Goal: Task Accomplishment & Management: Use online tool/utility

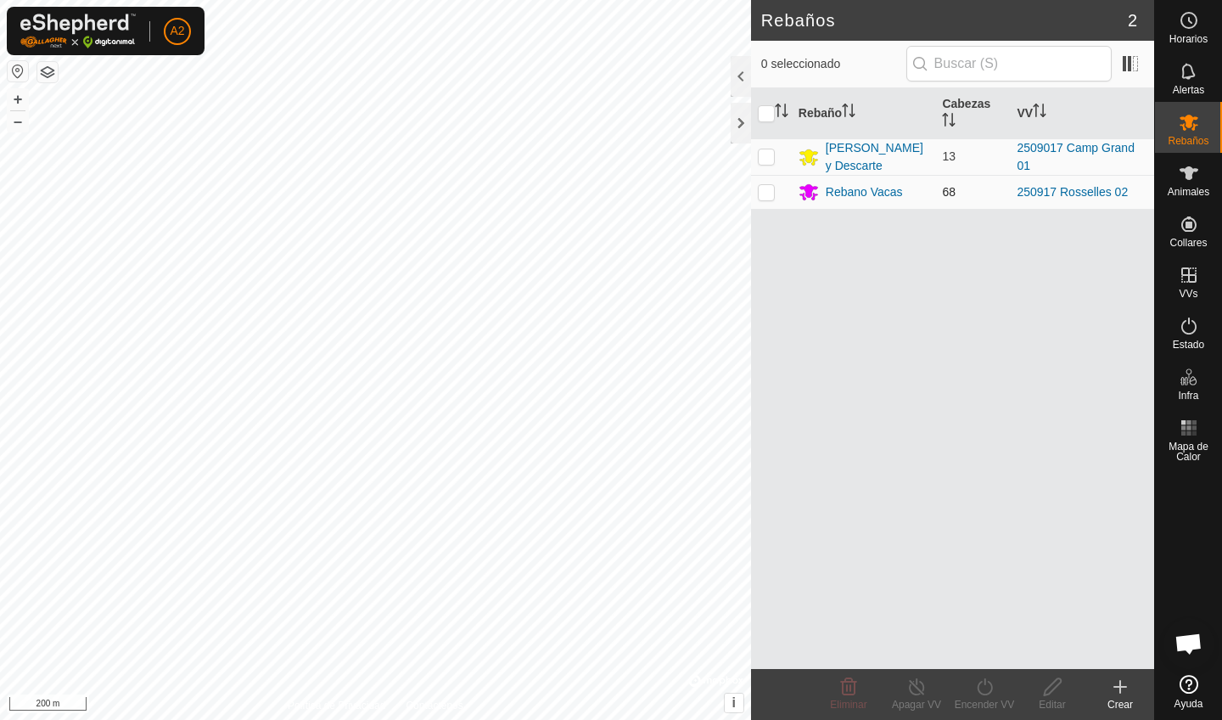
click at [758, 189] on p-checkbox at bounding box center [766, 192] width 17 height 14
checkbox input "true"
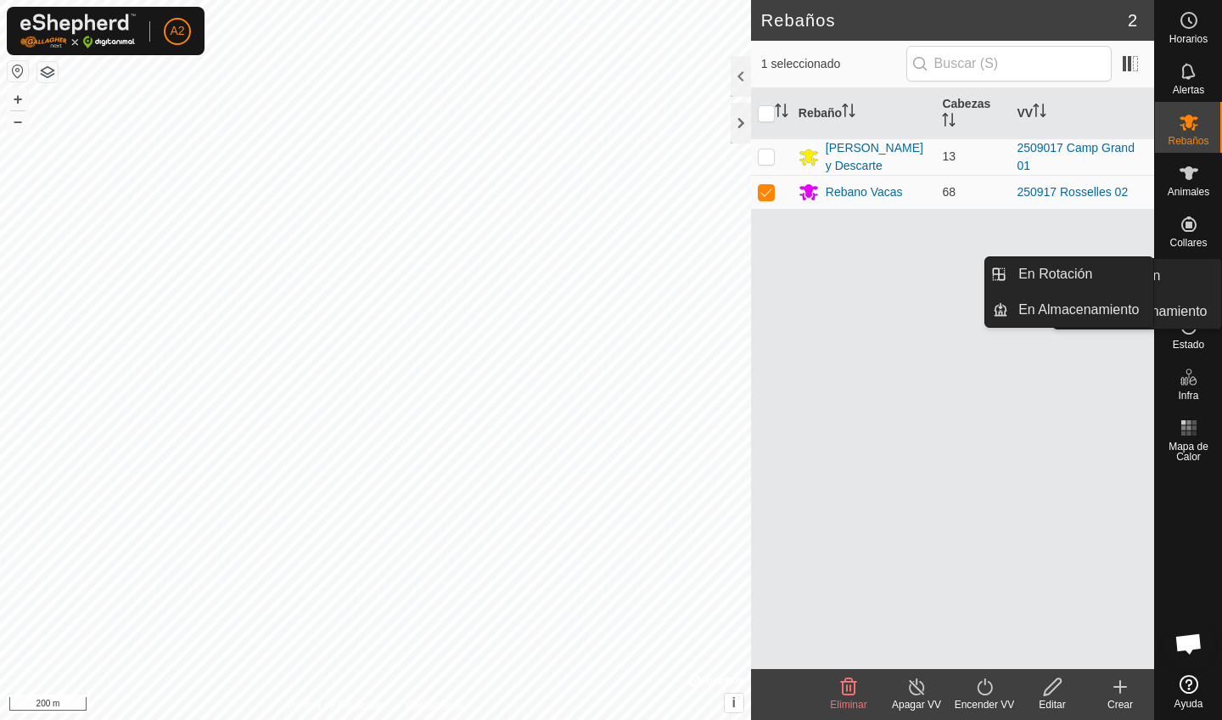
click at [1190, 285] on es-virtualpaddocks-svg-icon at bounding box center [1189, 274] width 31 height 27
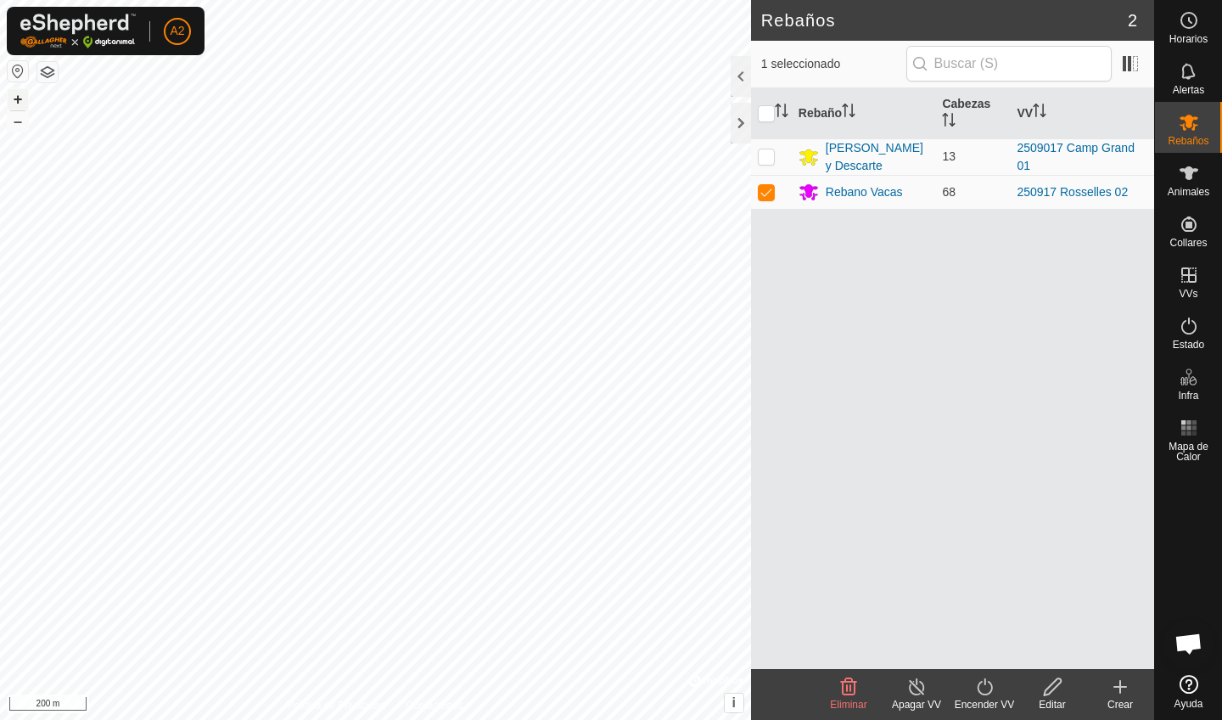
click at [18, 97] on button "+" at bounding box center [18, 99] width 20 height 20
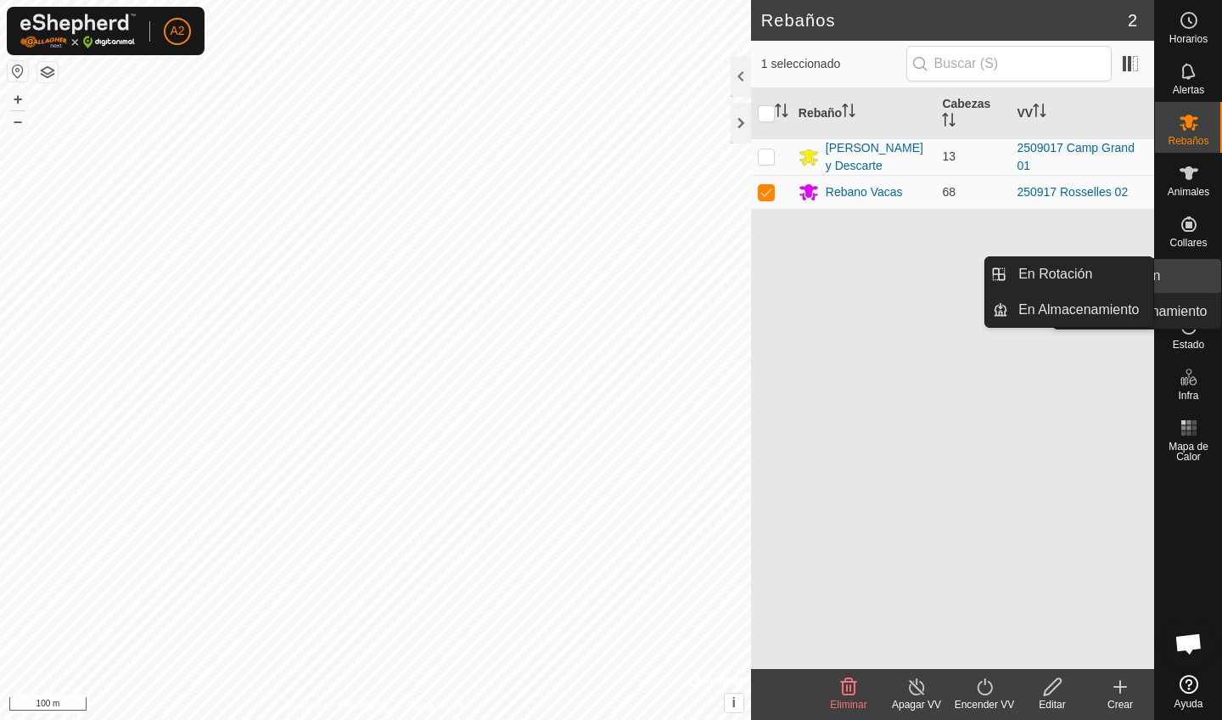
click at [1190, 289] on span "VVs" at bounding box center [1188, 294] width 19 height 10
click at [1188, 289] on span "VVs" at bounding box center [1188, 294] width 19 height 10
click at [1118, 280] on link "En Rotación" at bounding box center [1080, 274] width 145 height 34
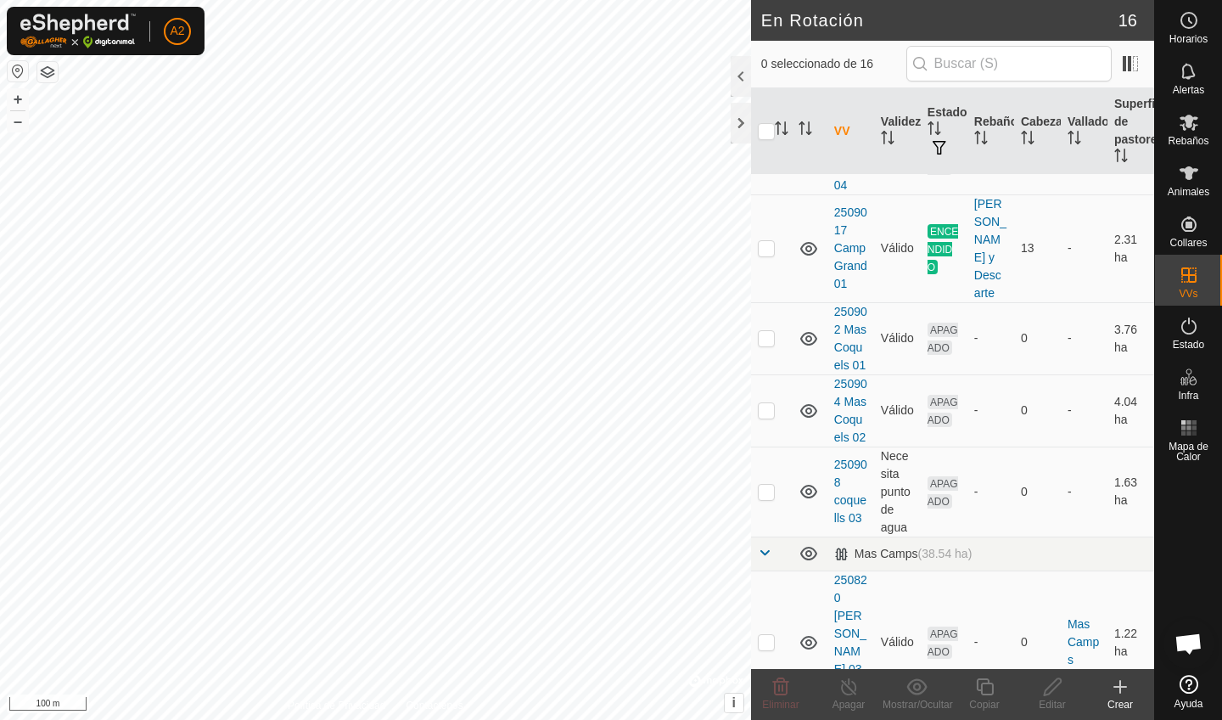
scroll to position [711, 0]
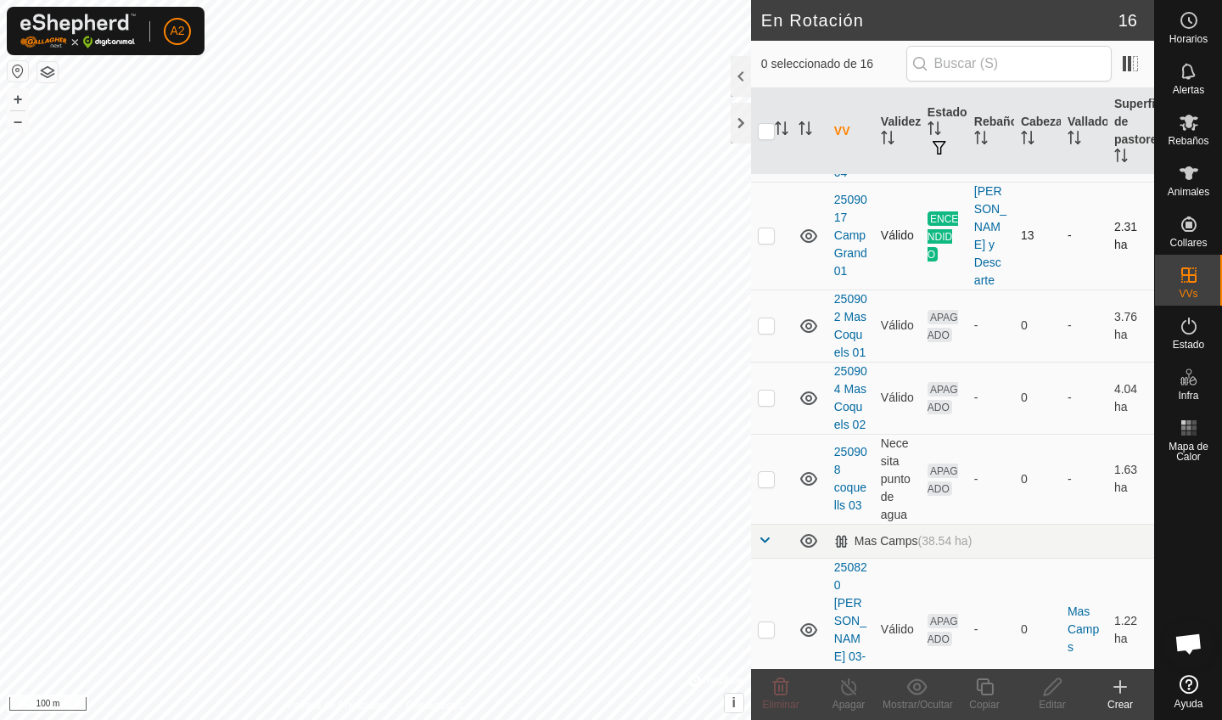
click at [771, 246] on td at bounding box center [771, 236] width 41 height 108
checkbox input "false"
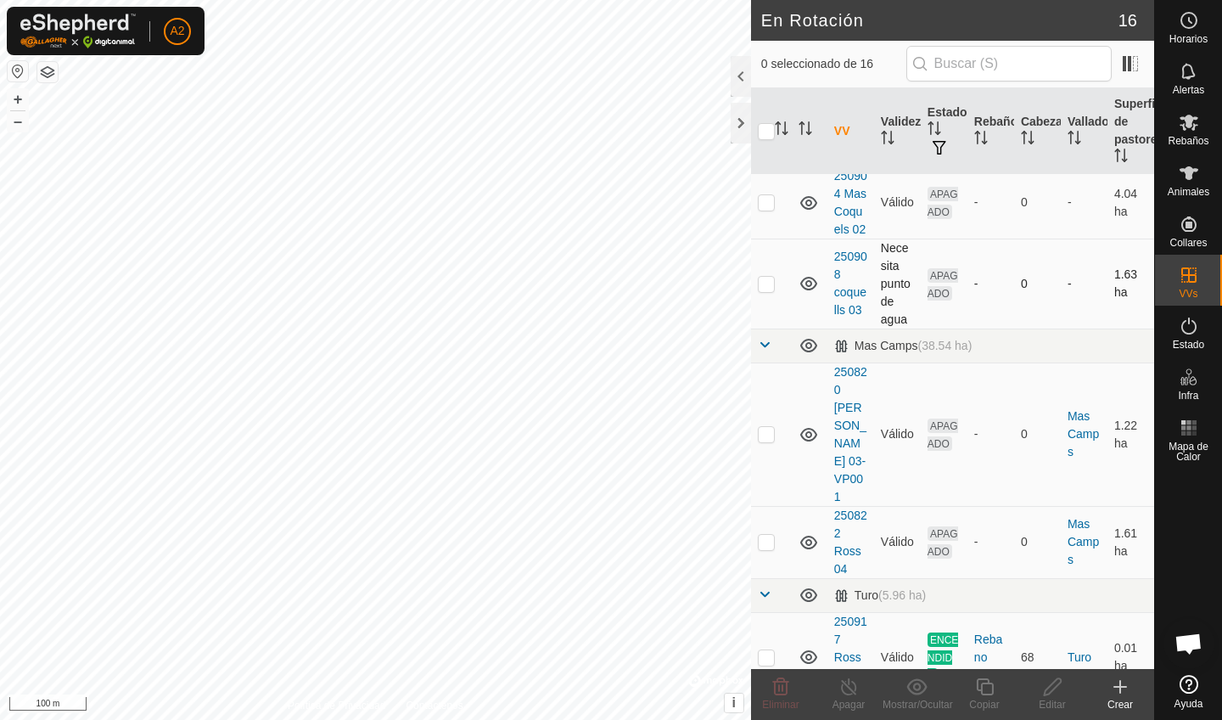
scroll to position [905, 0]
click at [767, 631] on td at bounding box center [771, 659] width 41 height 90
checkbox input "true"
click at [996, 688] on copy-svg-icon at bounding box center [984, 686] width 68 height 20
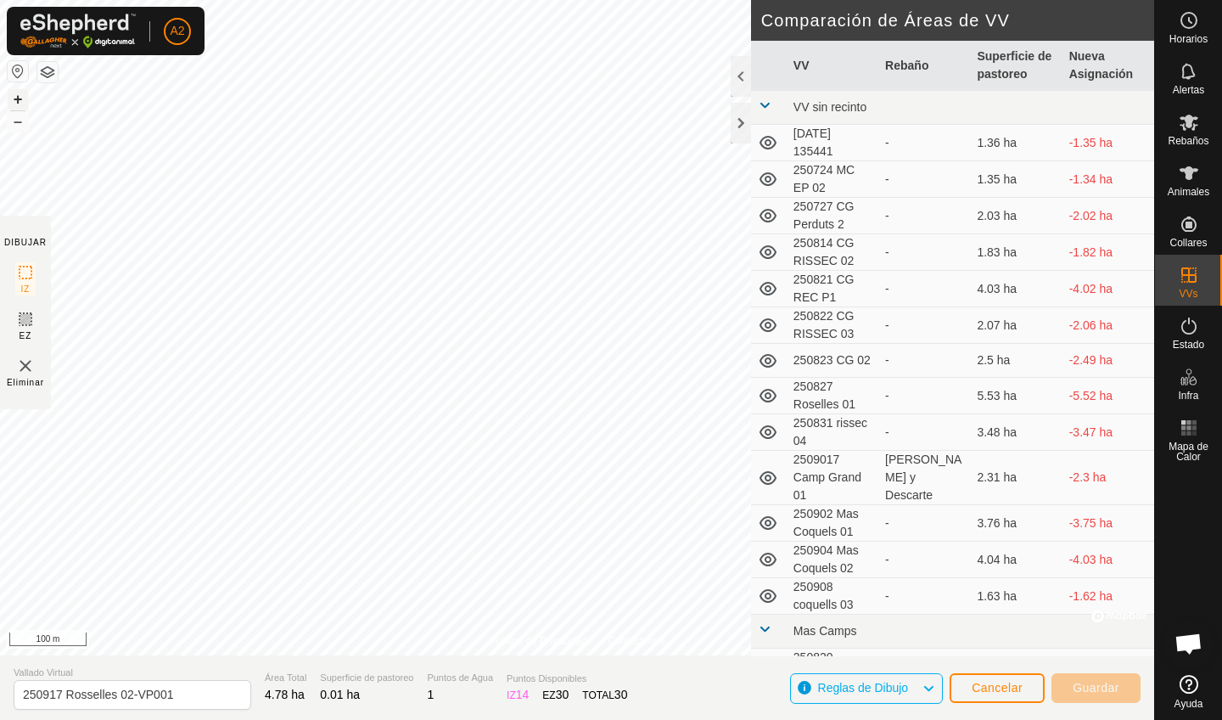
click at [16, 97] on button "+" at bounding box center [18, 99] width 20 height 20
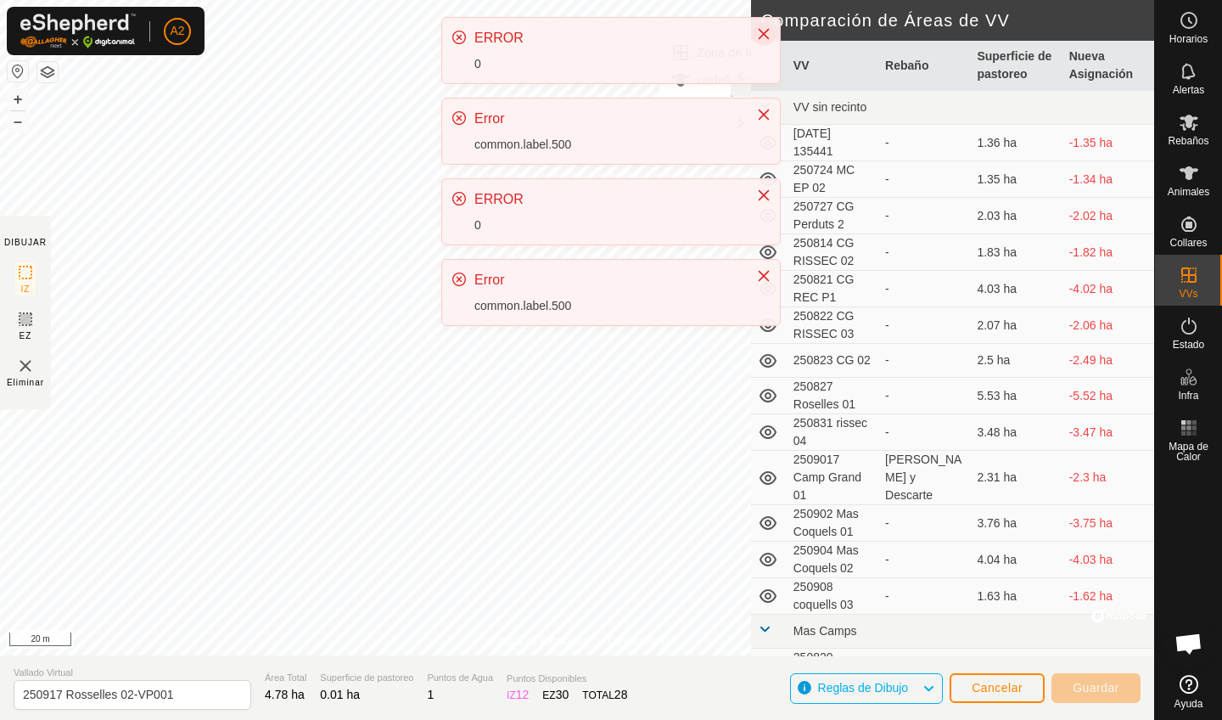
click at [765, 44] on button "Close" at bounding box center [764, 34] width 24 height 24
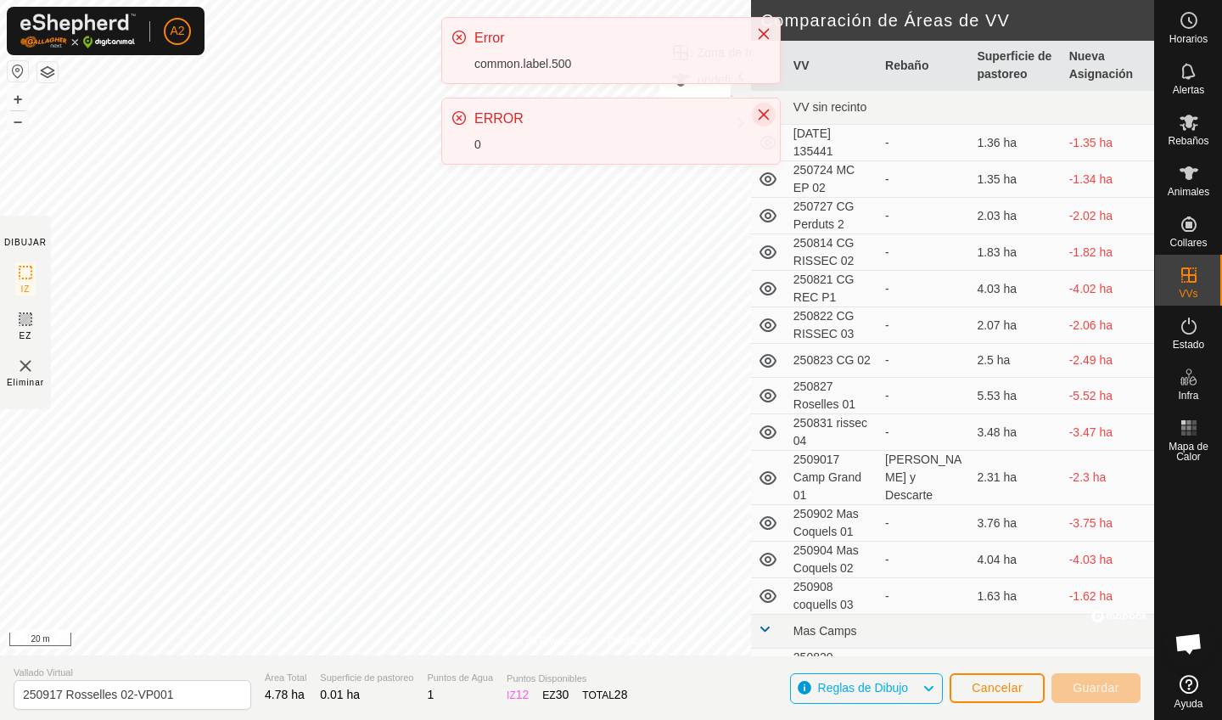
click at [764, 119] on icon "Close" at bounding box center [764, 115] width 14 height 14
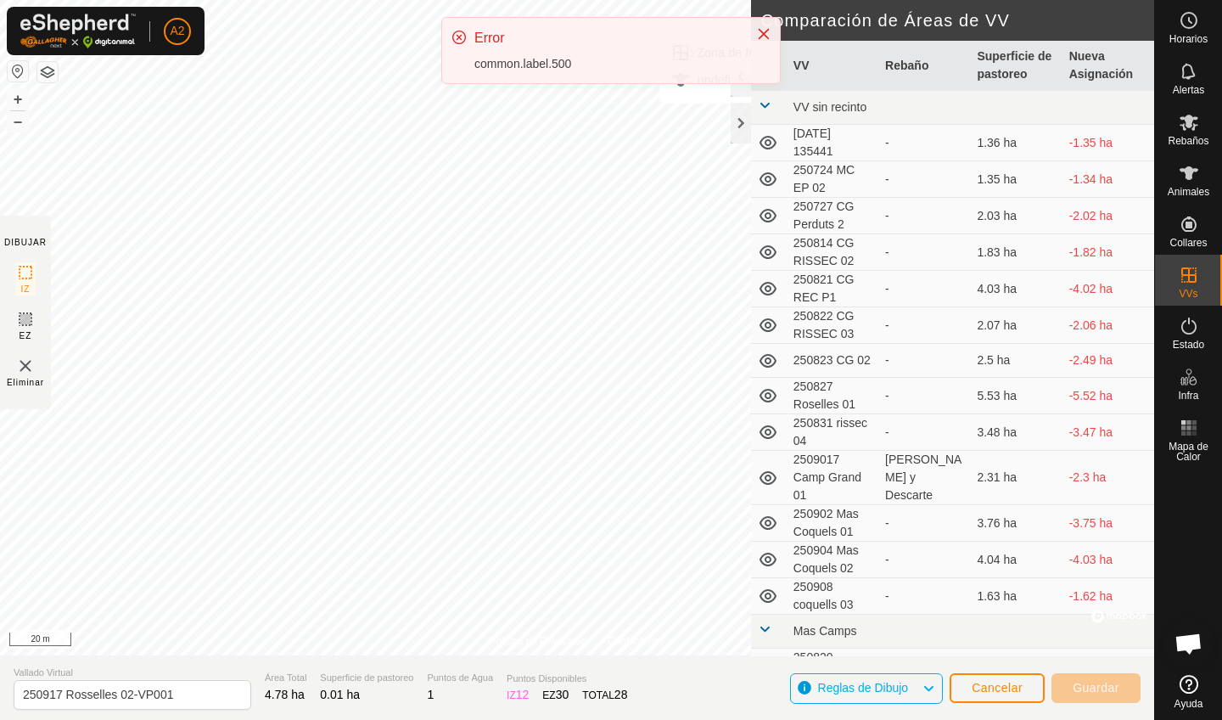
click at [770, 53] on div "Error common.label.500" at bounding box center [611, 50] width 338 height 65
click at [763, 25] on button "Close" at bounding box center [764, 34] width 24 height 24
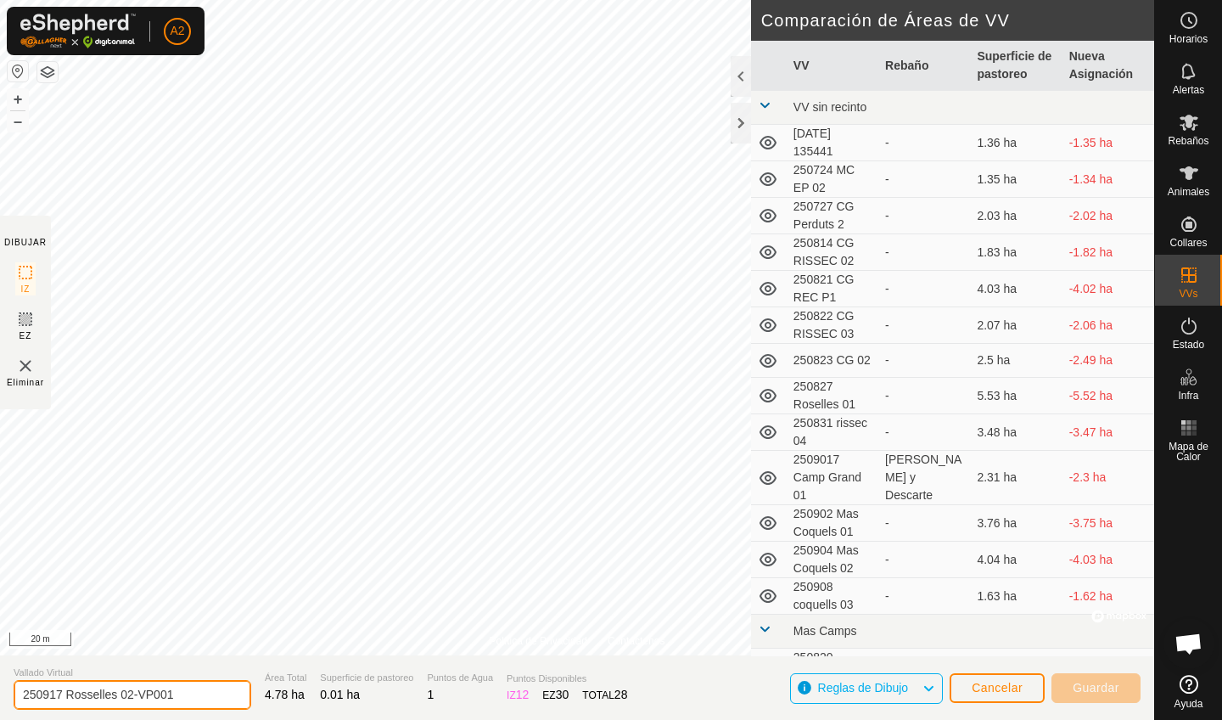
click at [63, 692] on input "250917 Rosselles 02-VP001" at bounding box center [133, 695] width 238 height 30
click at [180, 691] on input "250922 Rosselles 02-VP001" at bounding box center [133, 695] width 238 height 30
type input "250922 Rosselles 03"
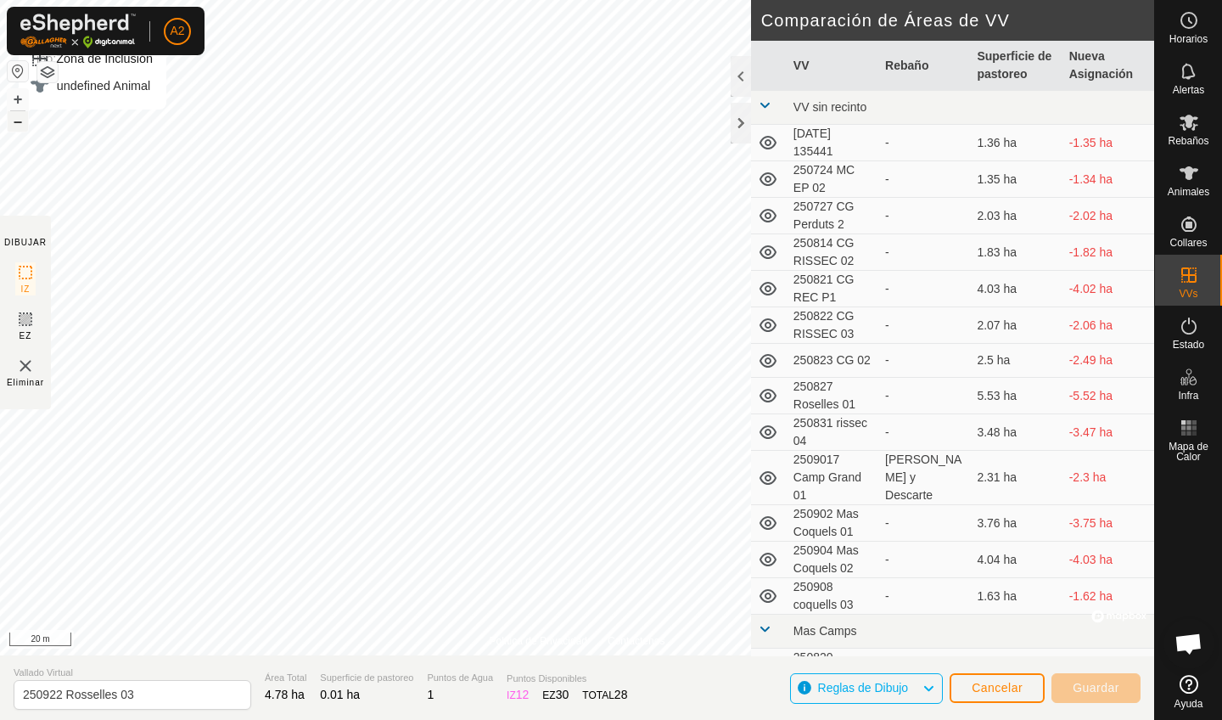
click at [20, 126] on button "–" at bounding box center [18, 121] width 20 height 20
click at [21, 100] on button "+" at bounding box center [18, 99] width 20 height 20
click at [782, 232] on div "Política de Privacidad Contáctenos Tipo: Zona de Inclusión undefined Animal + –…" at bounding box center [577, 360] width 1154 height 720
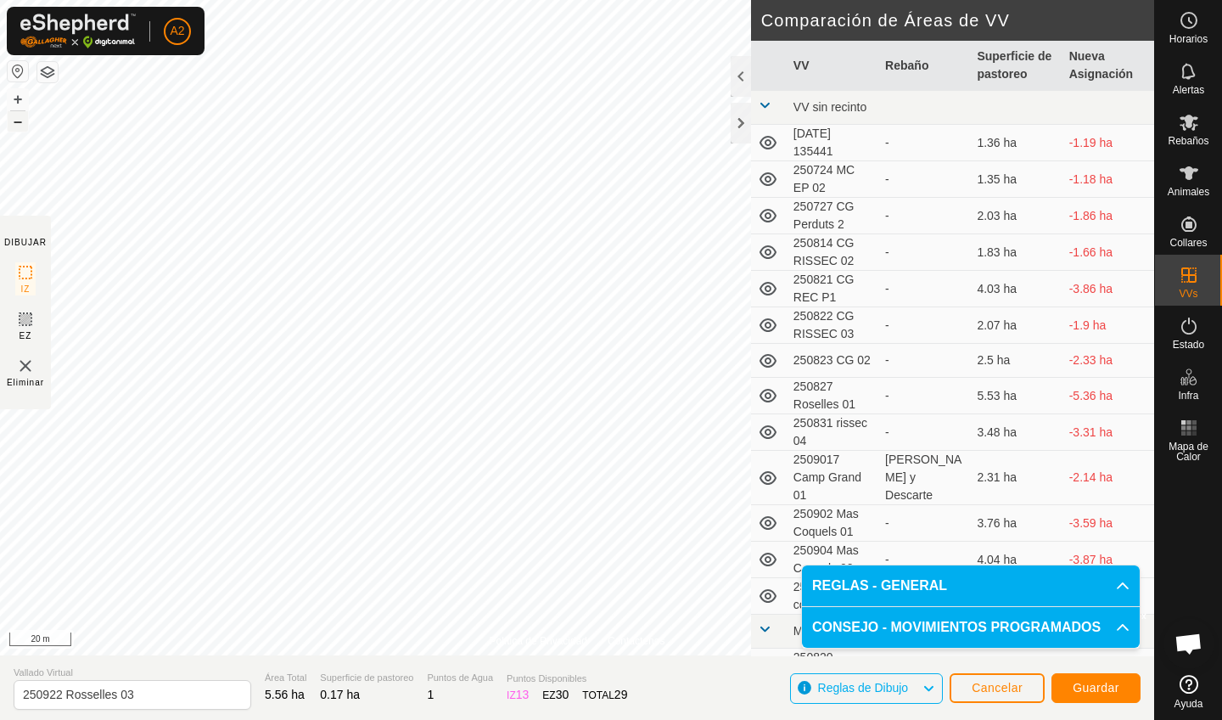
click at [21, 124] on button "–" at bounding box center [18, 121] width 20 height 20
click at [1116, 699] on button "Guardar" at bounding box center [1095, 688] width 89 height 30
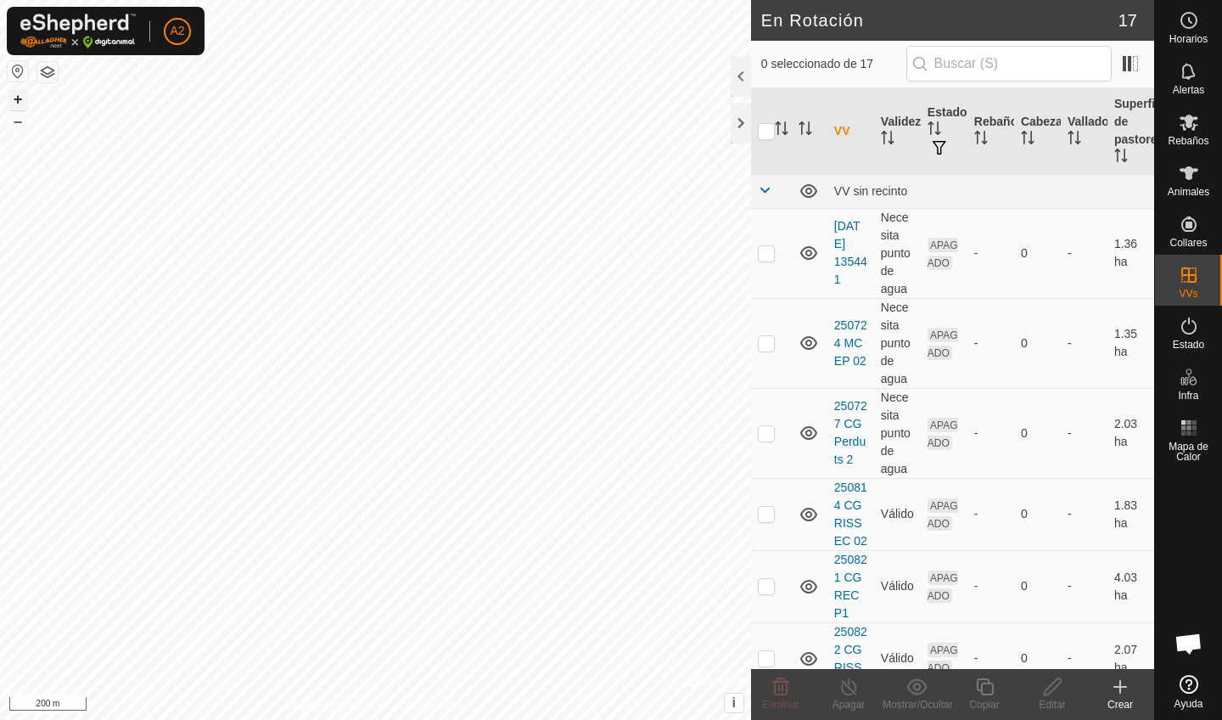
click at [17, 99] on button "+" at bounding box center [18, 99] width 20 height 20
checkbox input "true"
click at [994, 701] on div "Copiar" at bounding box center [984, 704] width 68 height 15
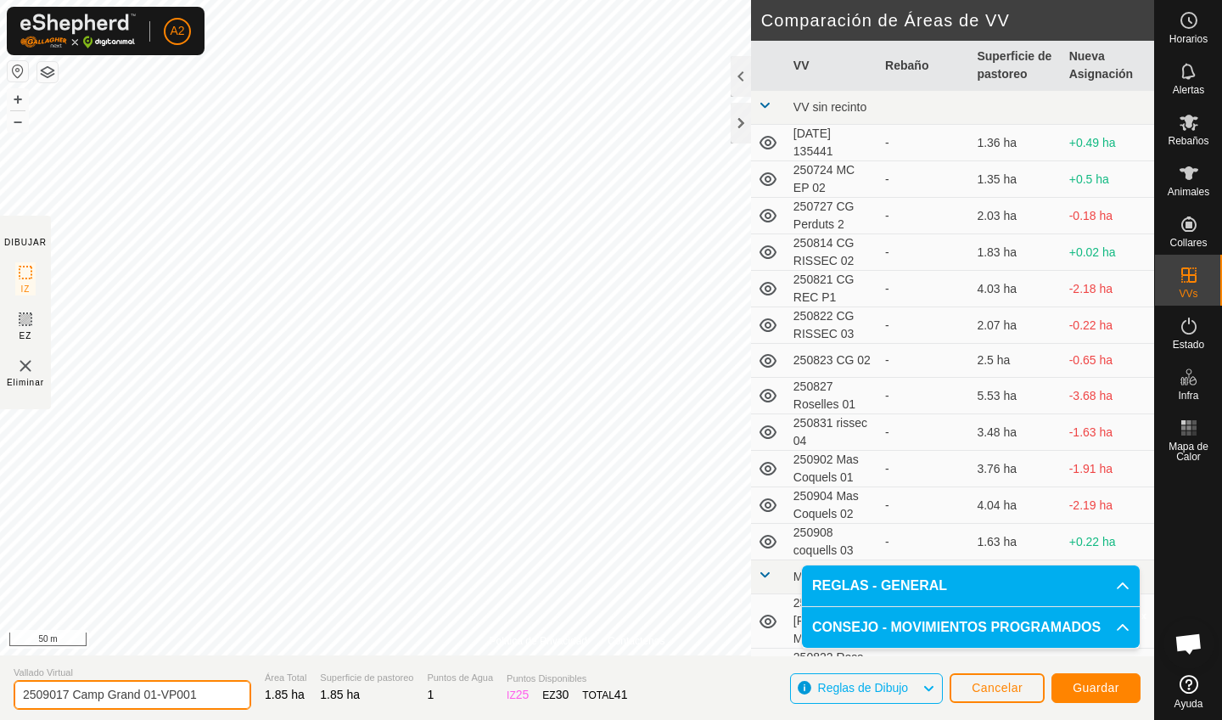
click at [70, 692] on input "2509017 Camp Grand 01-VP001" at bounding box center [133, 695] width 238 height 30
click at [191, 695] on input "250922 Camp Grand 01-VP001" at bounding box center [133, 695] width 238 height 30
type input "250922 Camp Grand 02"
click at [1113, 689] on span "Guardar" at bounding box center [1096, 688] width 47 height 14
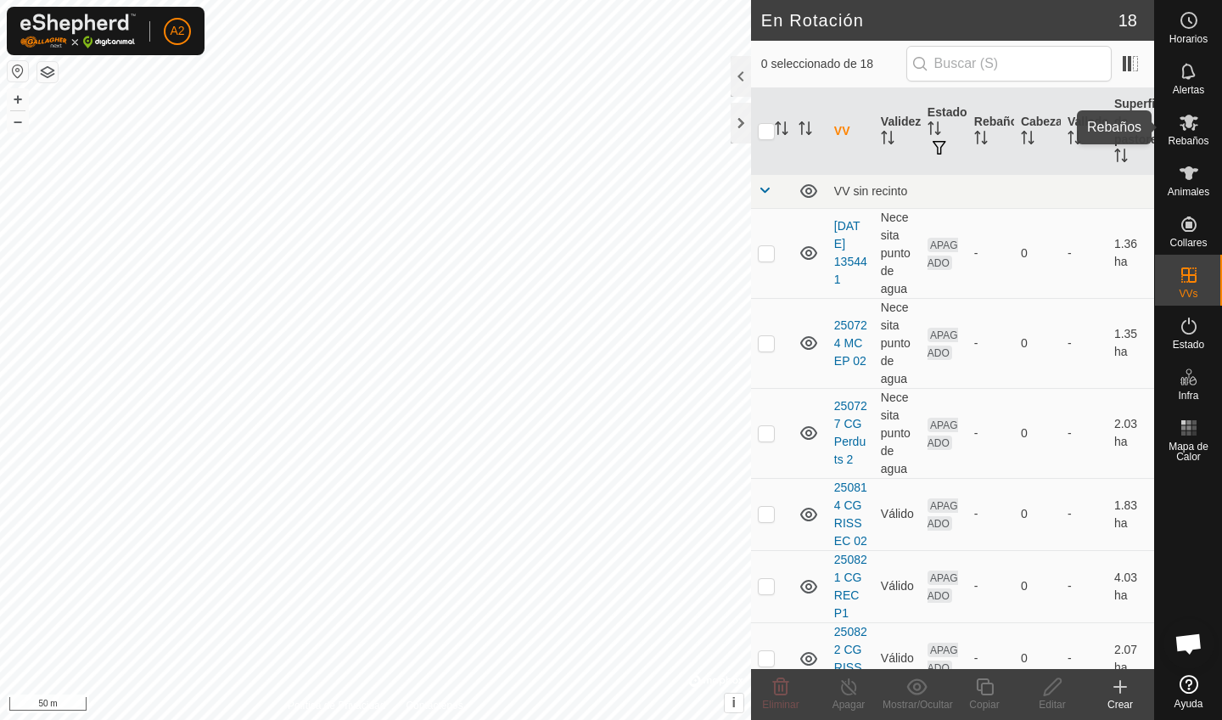
click at [1197, 141] on span "Rebaños" at bounding box center [1188, 141] width 41 height 10
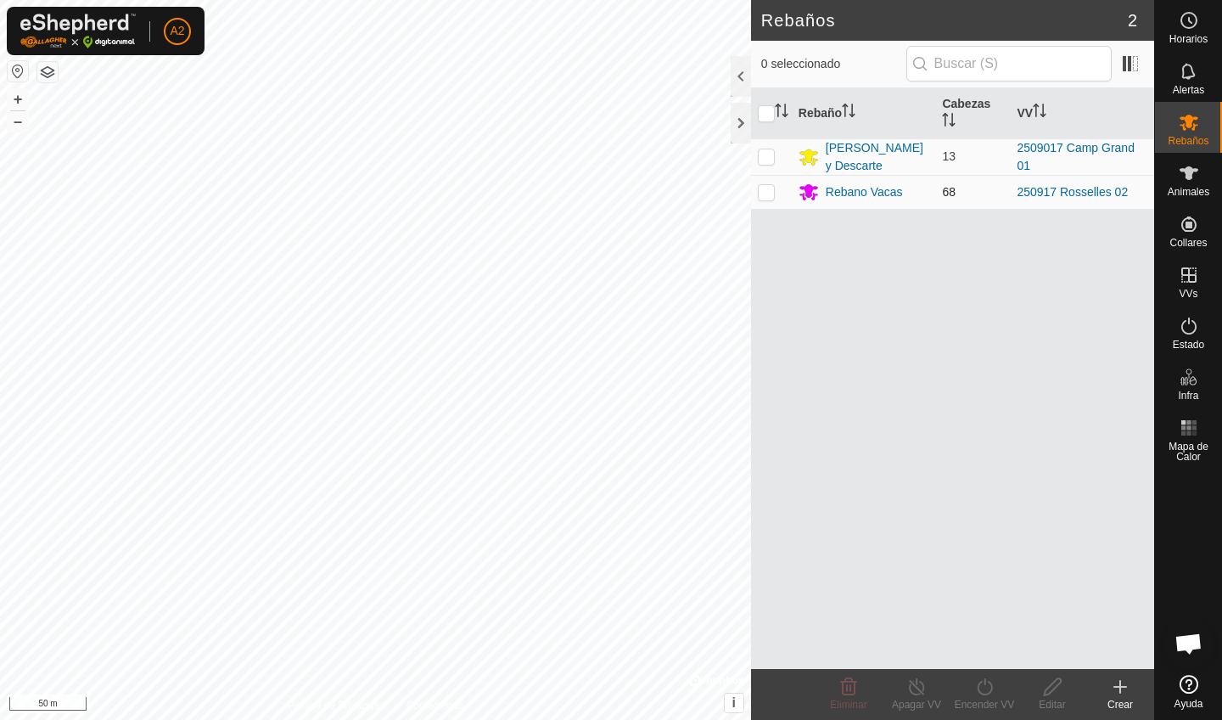
click at [771, 193] on p-checkbox at bounding box center [766, 192] width 17 height 14
checkbox input "true"
click at [980, 696] on icon at bounding box center [984, 686] width 21 height 20
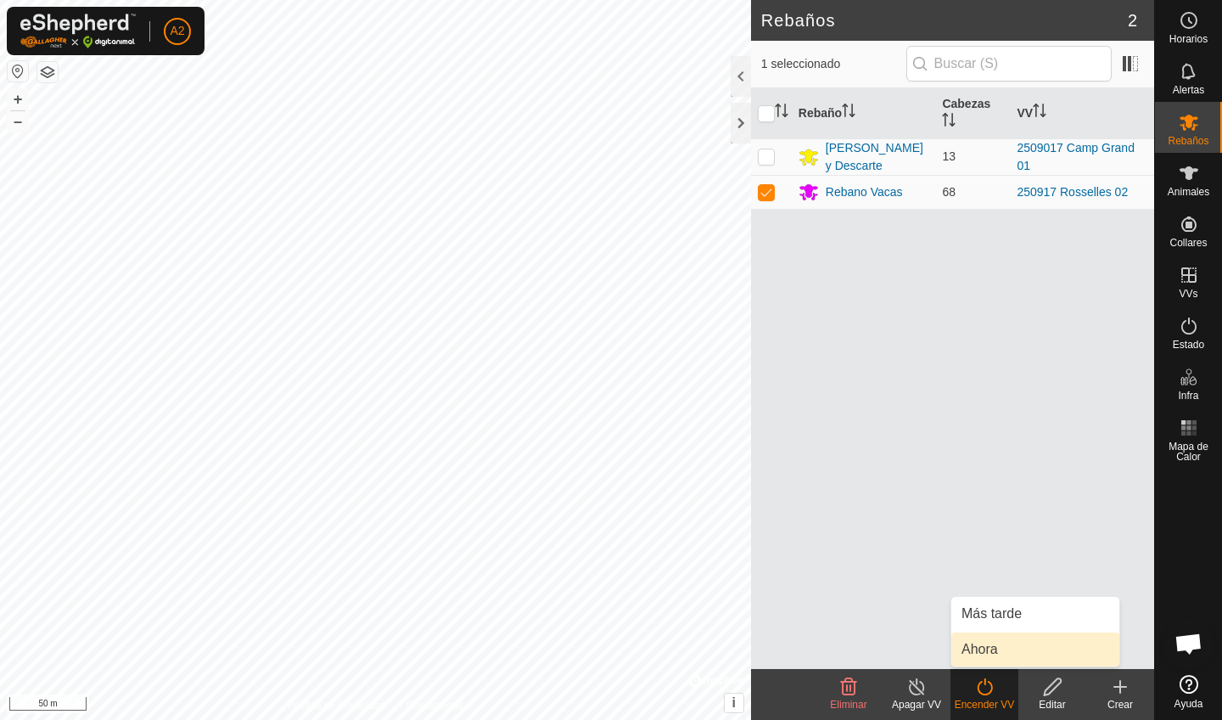
click at [986, 663] on link "Ahora" at bounding box center [1035, 649] width 168 height 34
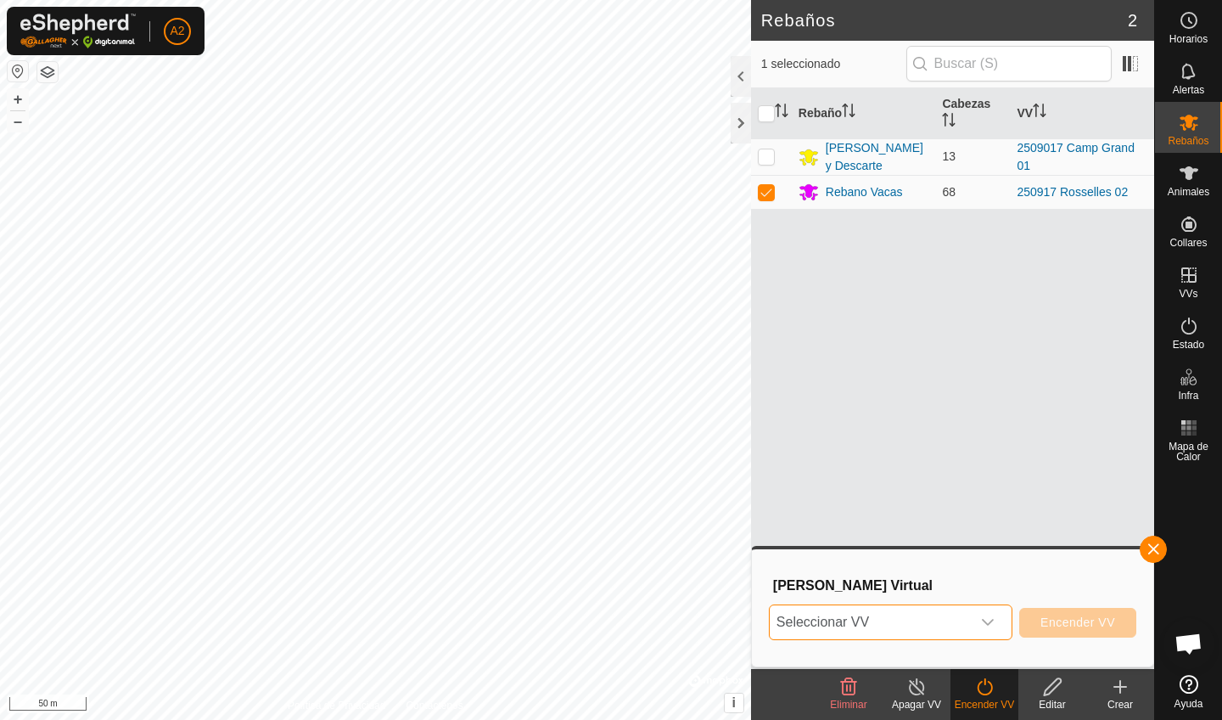
click at [937, 629] on span "Seleccionar VV" at bounding box center [870, 622] width 201 height 34
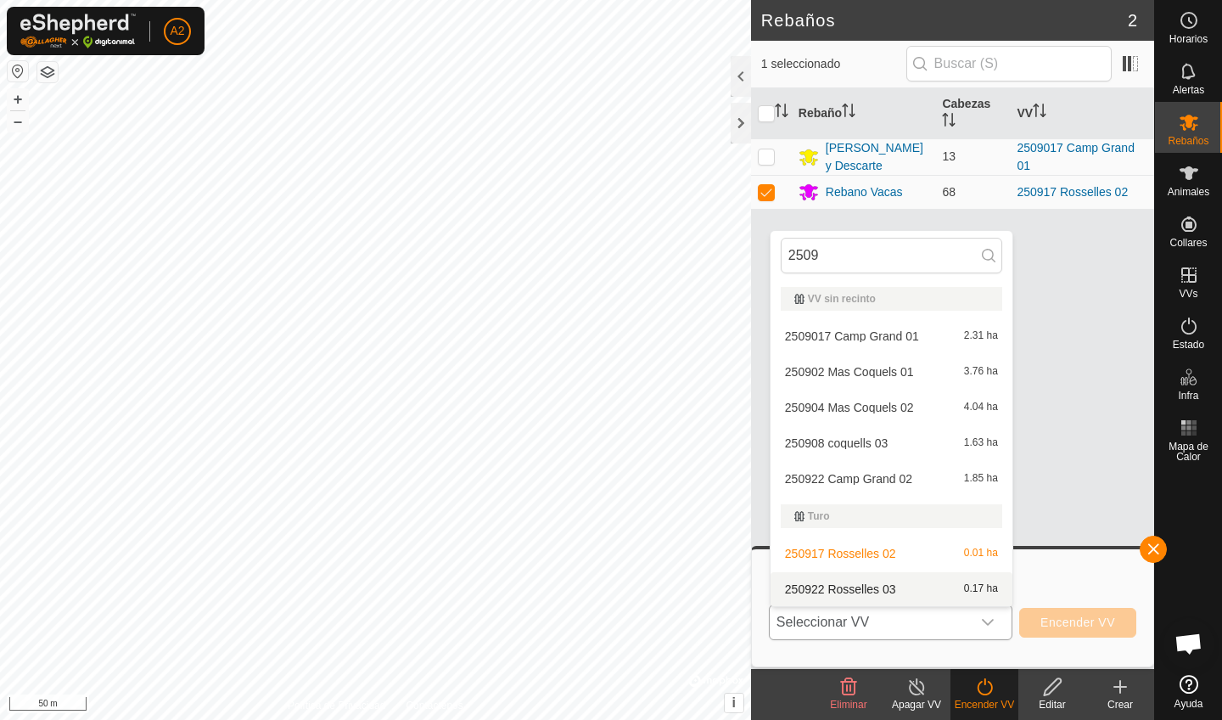
type input "2509"
click at [941, 588] on li "250922 Rosselles 03 0.17 ha" at bounding box center [892, 589] width 242 height 34
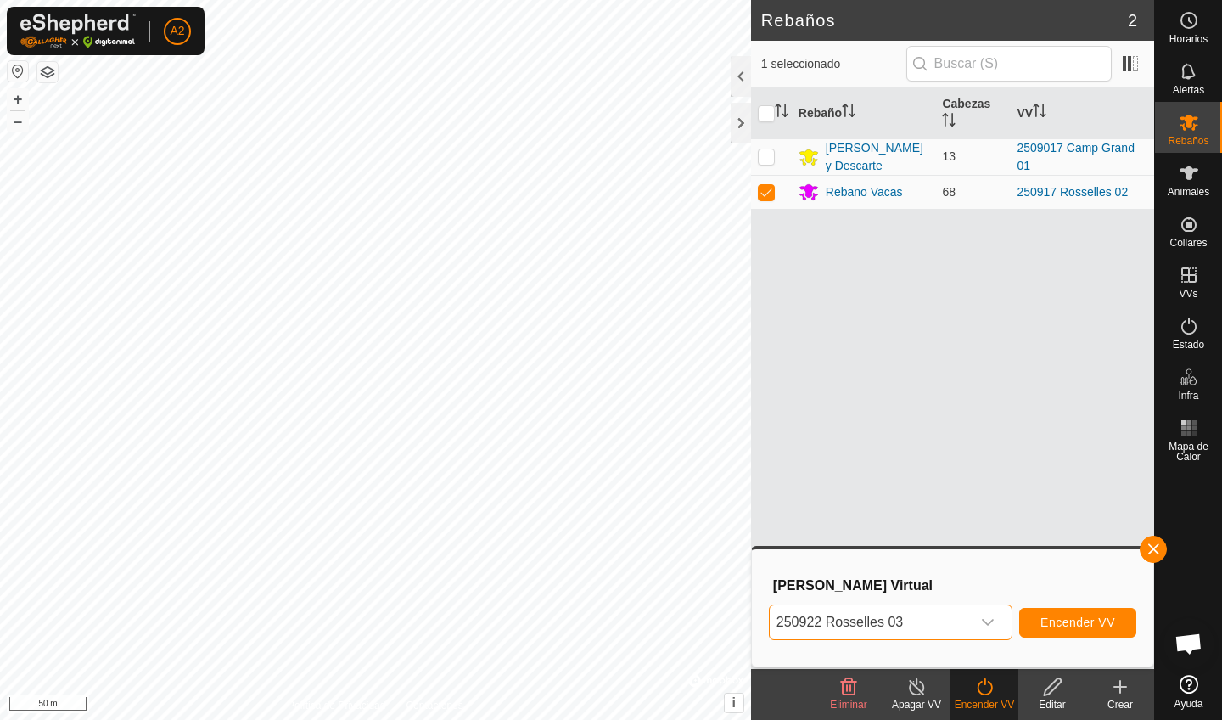
click at [1066, 624] on span "Encender VV" at bounding box center [1077, 622] width 75 height 14
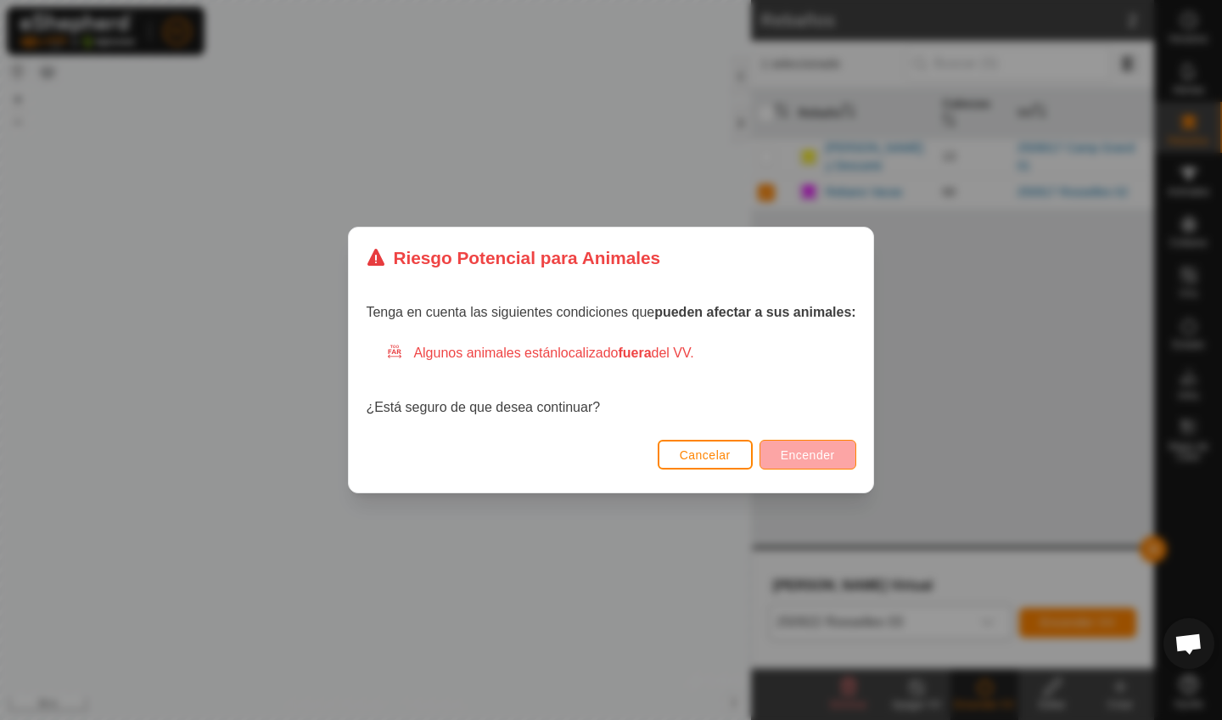
click at [805, 446] on button "Encender" at bounding box center [808, 455] width 97 height 30
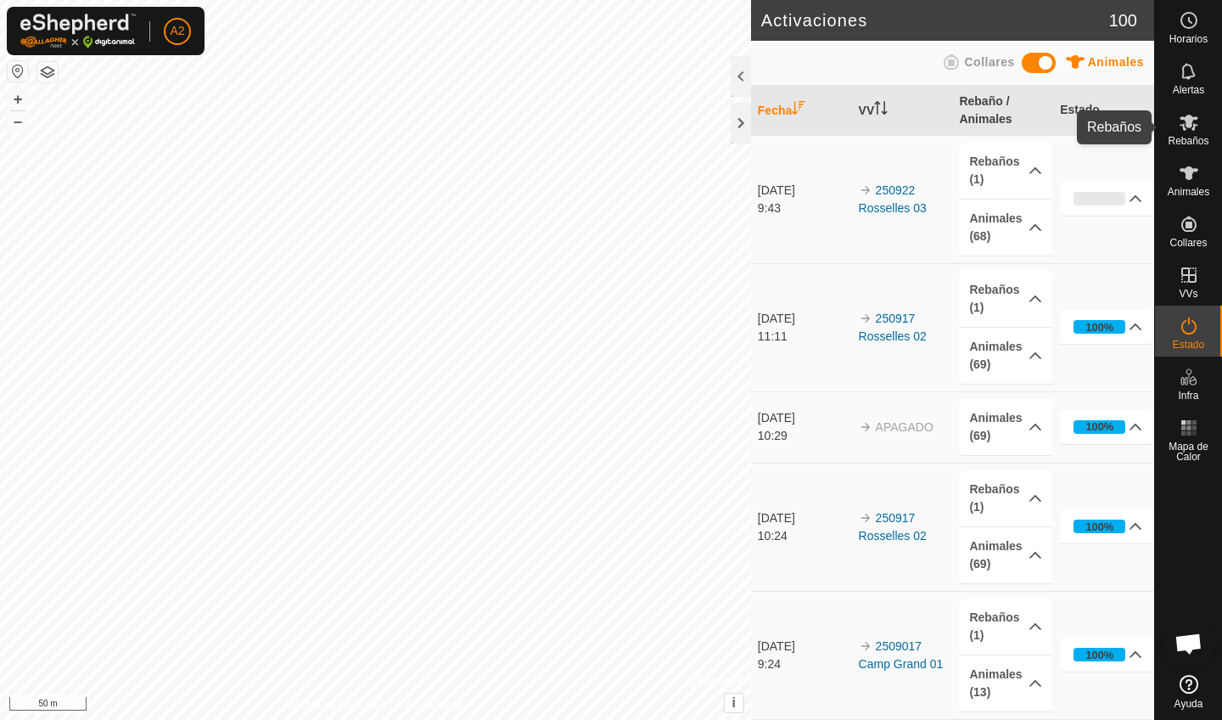
click at [1195, 137] on span "Rebaños" at bounding box center [1188, 141] width 41 height 10
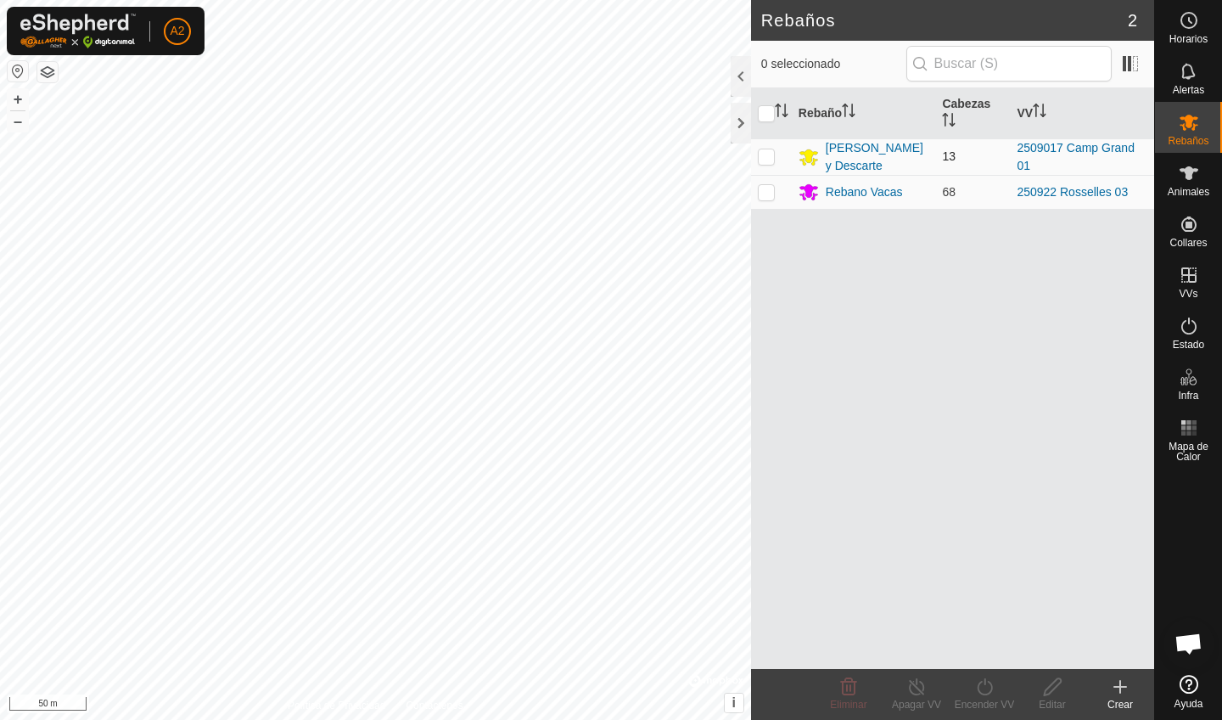
click at [765, 151] on p-checkbox at bounding box center [766, 156] width 17 height 14
checkbox input "true"
click at [986, 696] on icon at bounding box center [984, 686] width 21 height 20
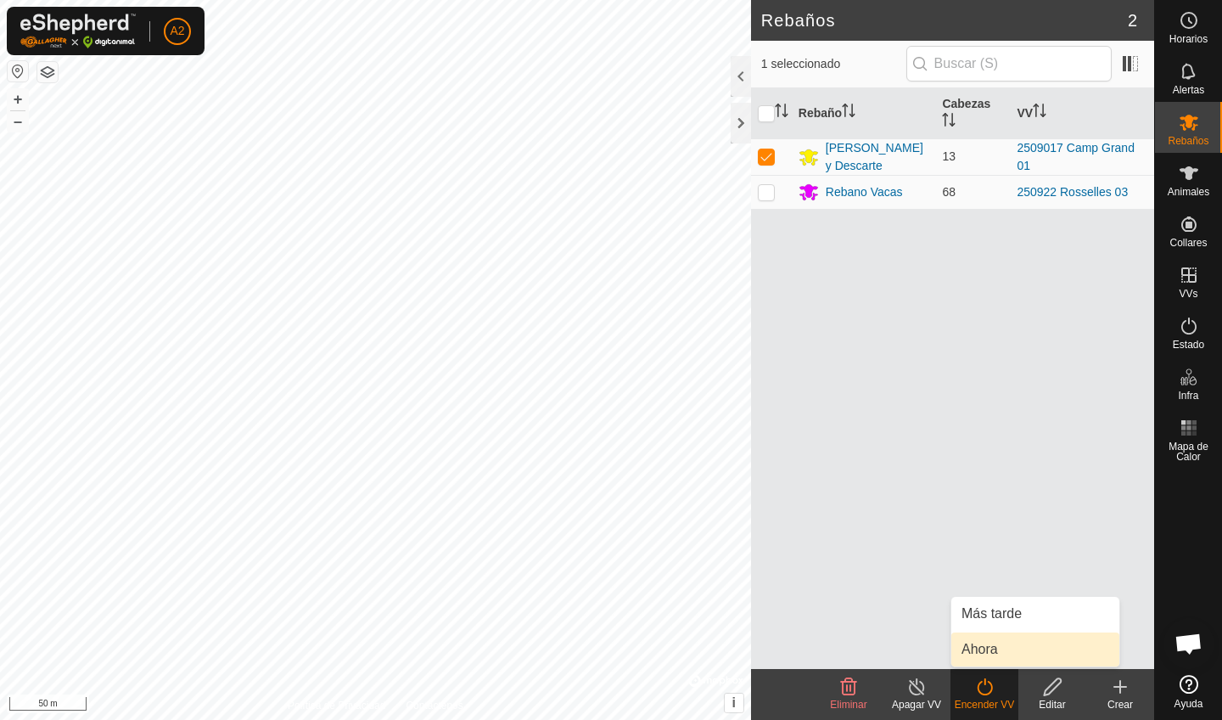
click at [981, 661] on link "Ahora" at bounding box center [1035, 649] width 168 height 34
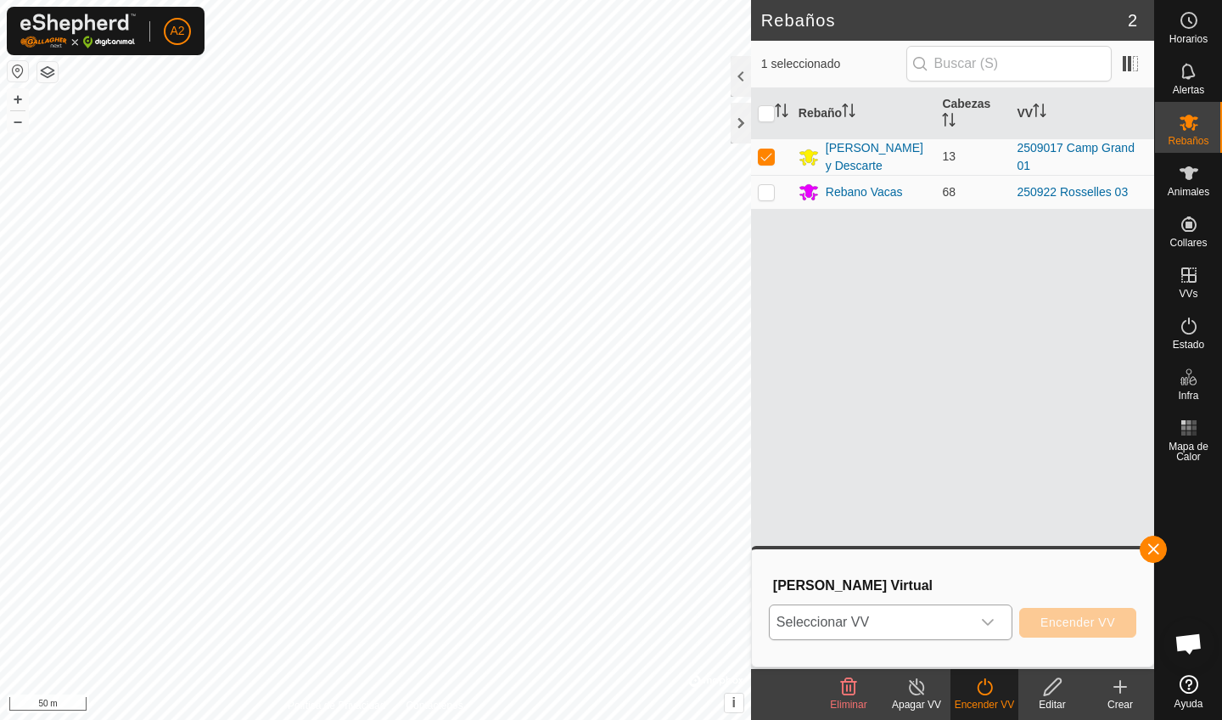
click at [905, 632] on span "Seleccionar VV" at bounding box center [870, 622] width 201 height 34
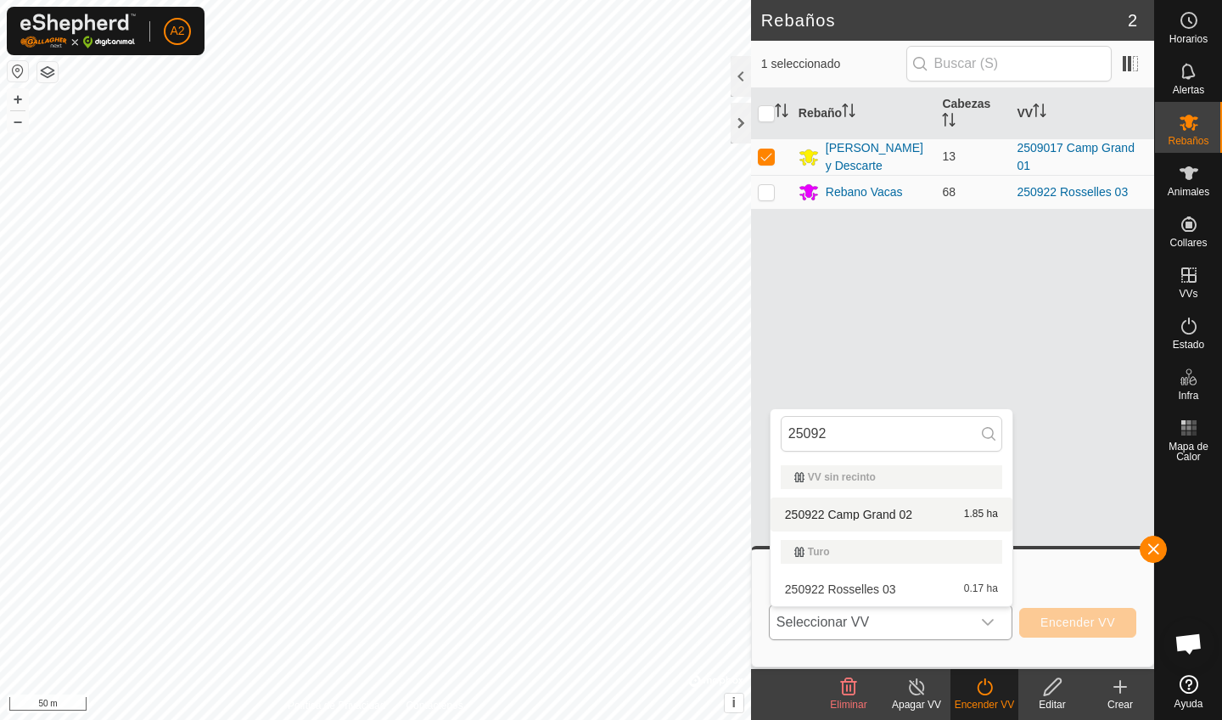
type input "25092"
click at [883, 514] on li "250922 Camp Grand 02 1.85 ha" at bounding box center [892, 514] width 242 height 34
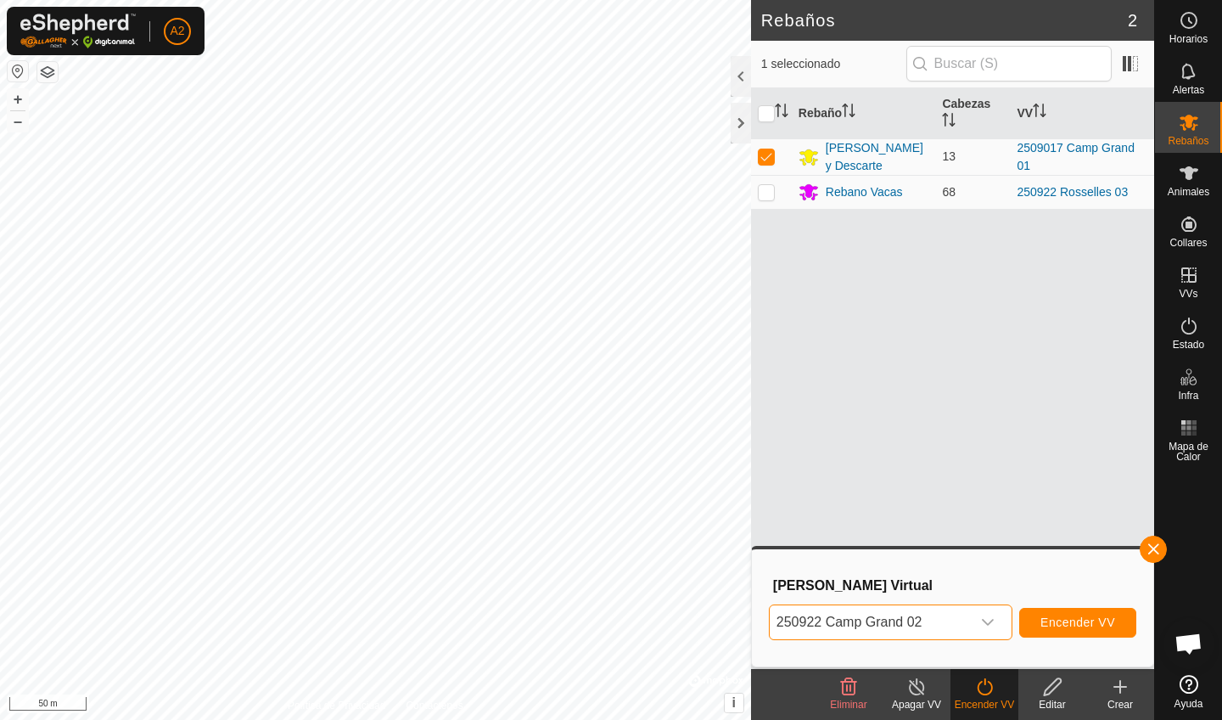
click at [1085, 626] on span "Encender VV" at bounding box center [1077, 622] width 75 height 14
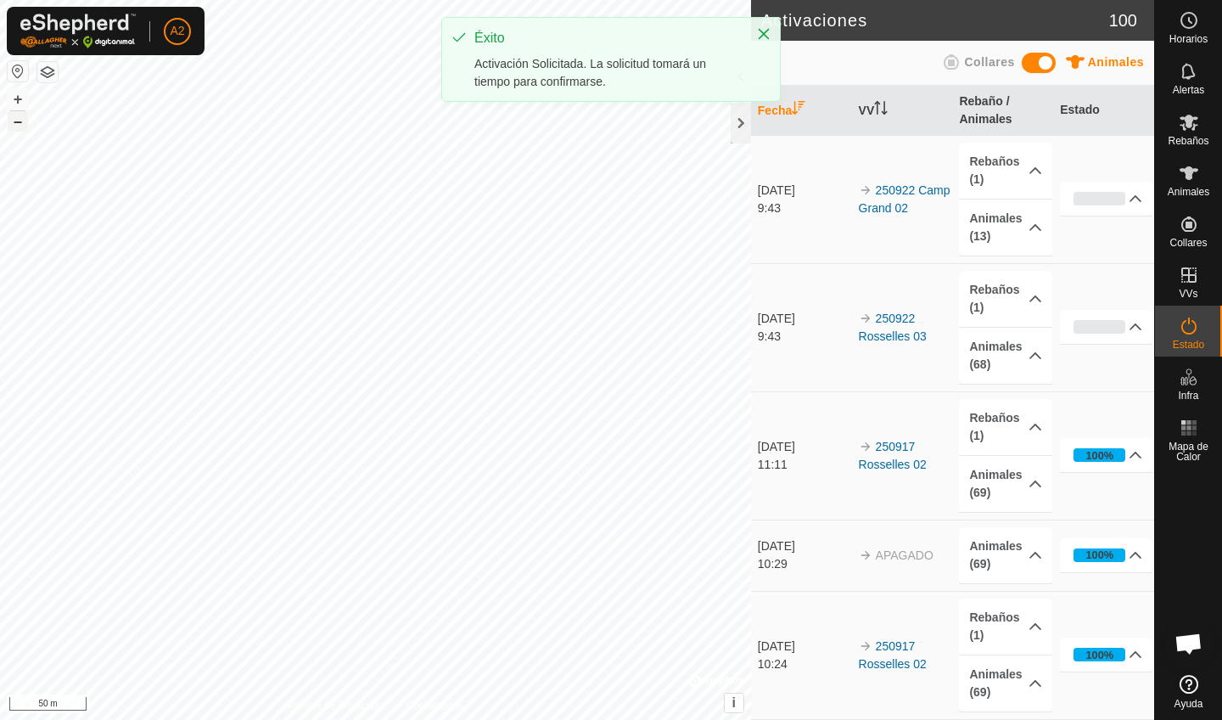
click at [20, 114] on button "–" at bounding box center [18, 121] width 20 height 20
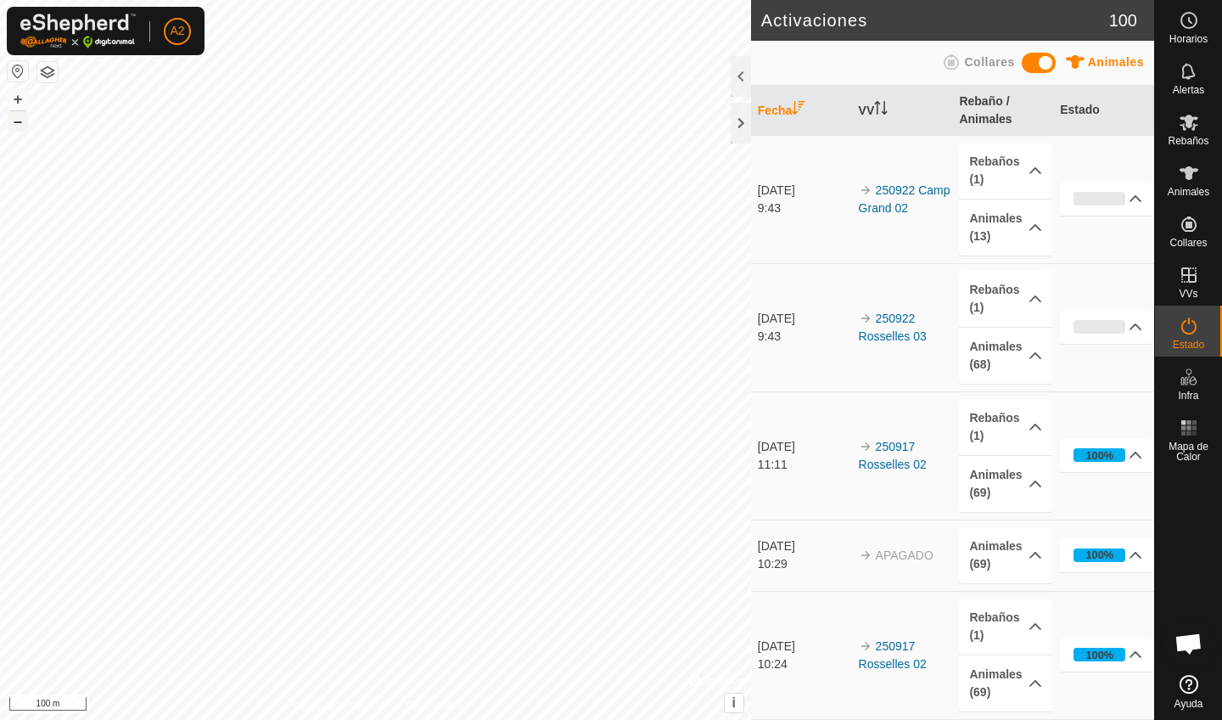
click at [20, 121] on button "–" at bounding box center [18, 121] width 20 height 20
click at [24, 101] on button "+" at bounding box center [18, 99] width 20 height 20
